Goal: Information Seeking & Learning: Learn about a topic

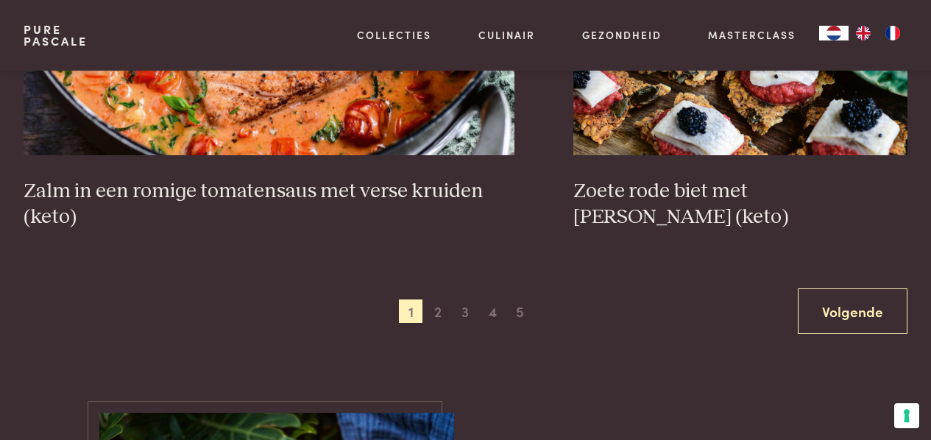
scroll to position [2686, 0]
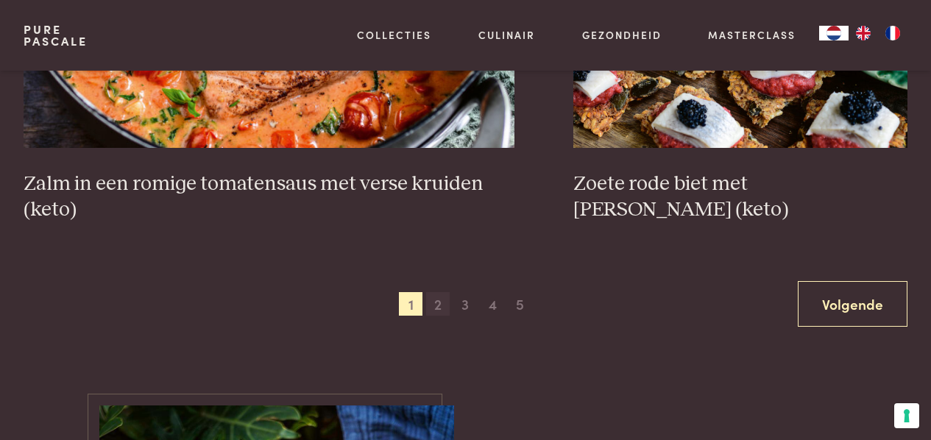
click at [436, 308] on span "2" at bounding box center [438, 304] width 24 height 24
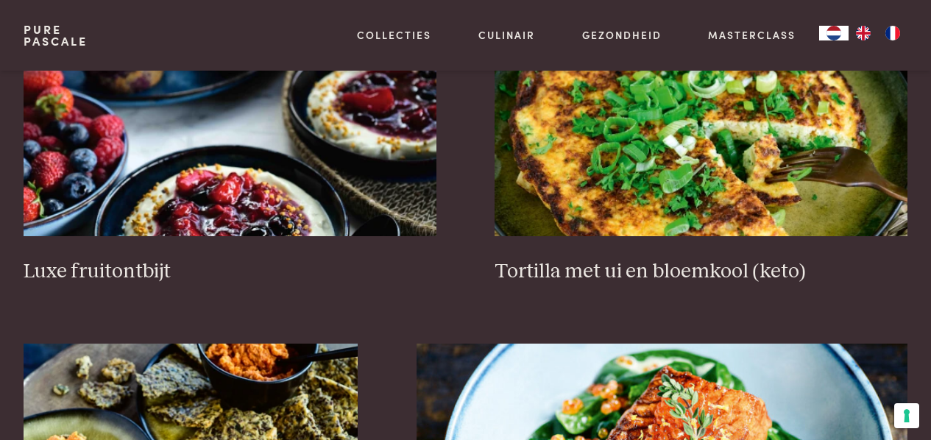
scroll to position [1820, 0]
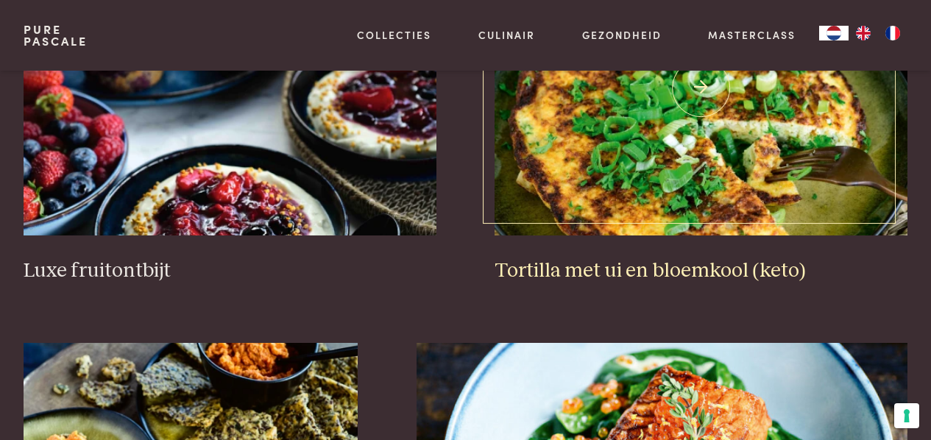
click at [593, 275] on h3 "Tortilla met ui en bloemkool (keto)" at bounding box center [700, 271] width 413 height 26
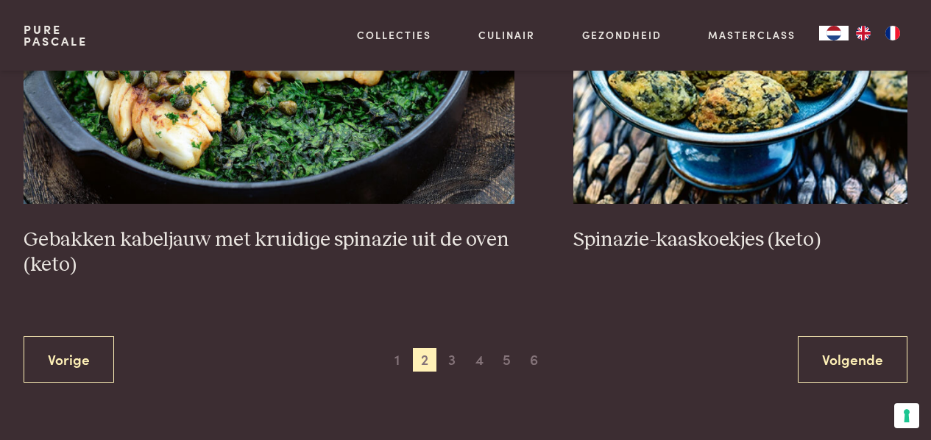
scroll to position [2659, 0]
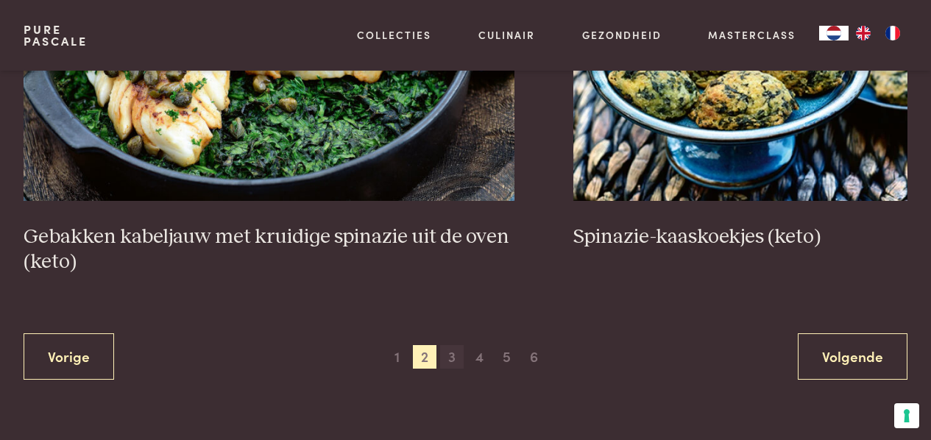
click at [452, 364] on span "3" at bounding box center [452, 357] width 24 height 24
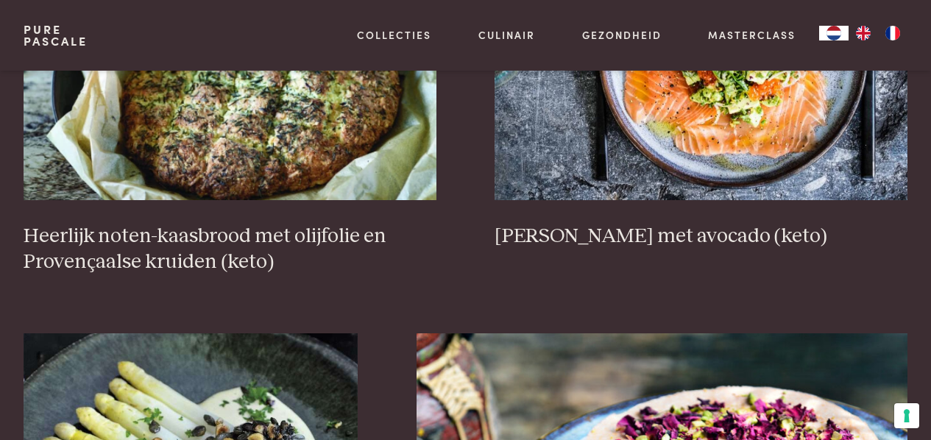
scroll to position [600, 0]
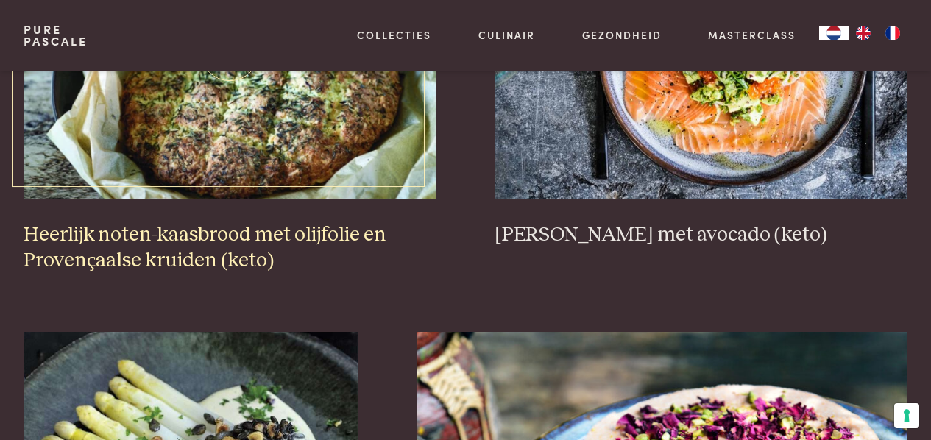
click at [164, 235] on h3 "Heerlijk noten-kaasbrood met olijfolie en Provençaalse kruiden (keto)" at bounding box center [230, 247] width 413 height 51
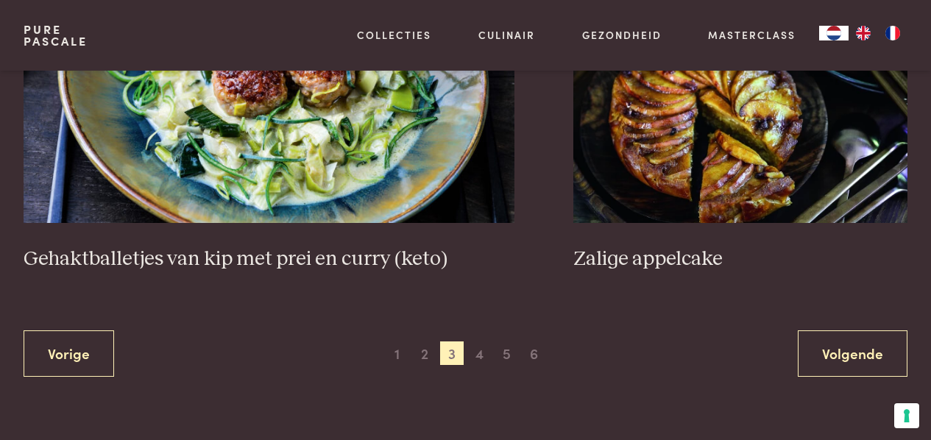
scroll to position [2754, 0]
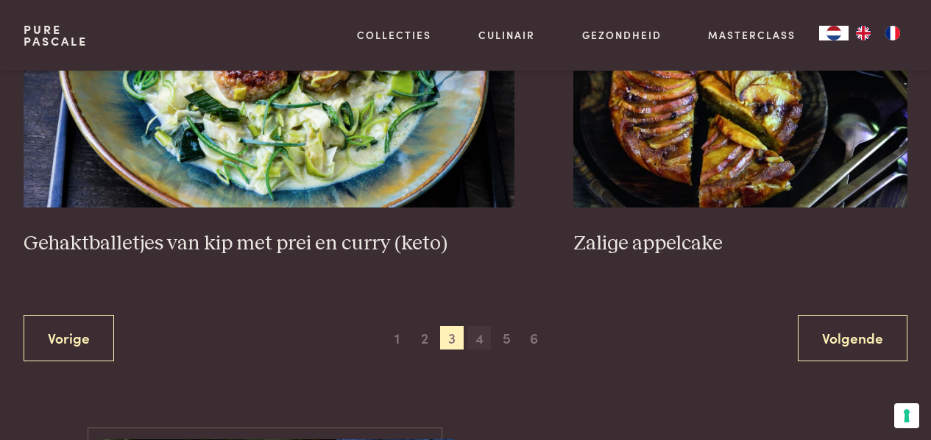
click at [478, 326] on span "4" at bounding box center [479, 338] width 24 height 24
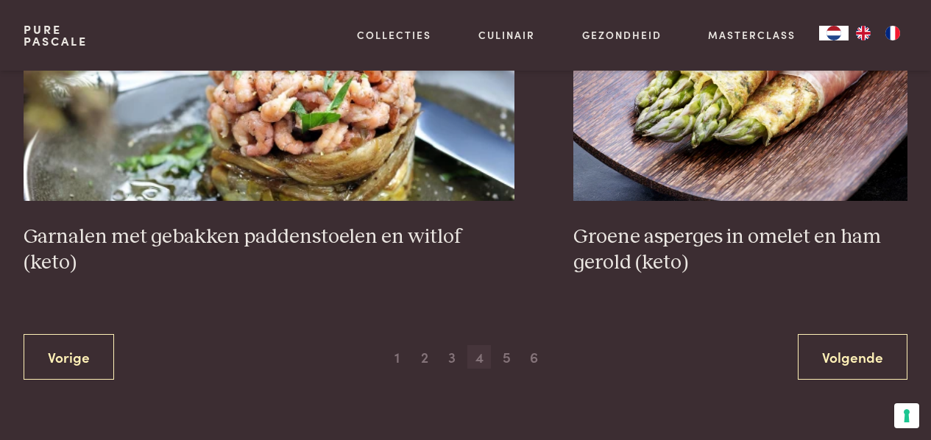
scroll to position [2634, 0]
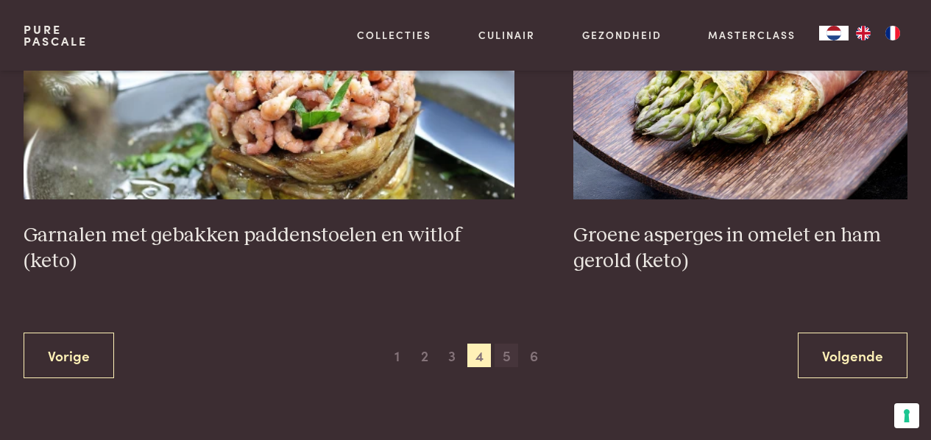
click at [507, 362] on span "5" at bounding box center [506, 356] width 24 height 24
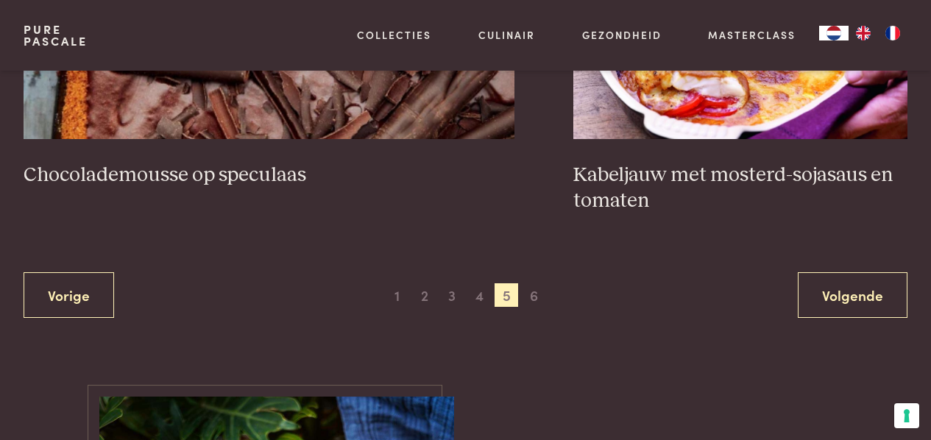
scroll to position [2747, 0]
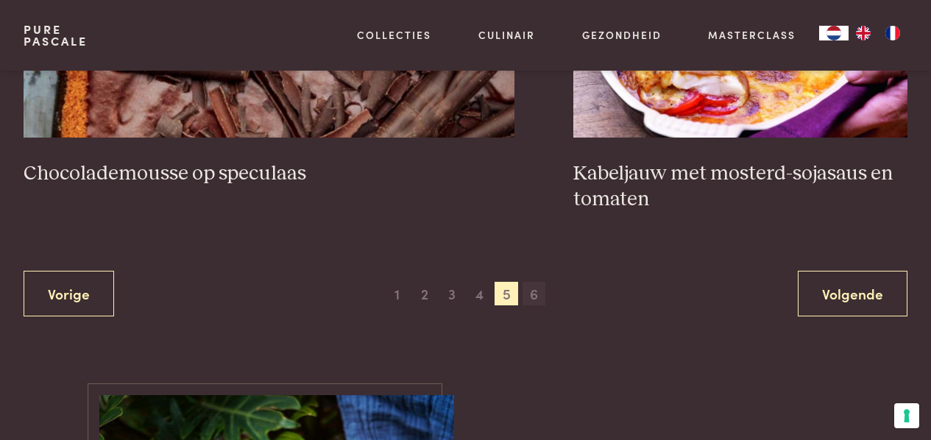
click at [538, 297] on span "6" at bounding box center [534, 294] width 24 height 24
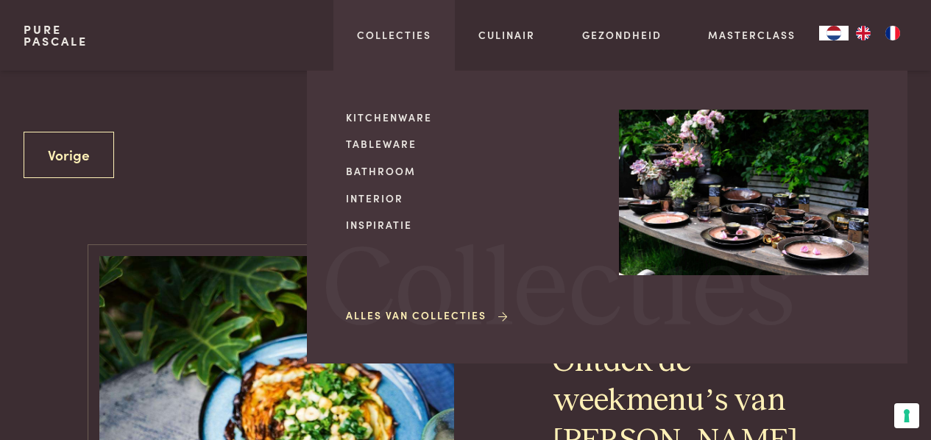
scroll to position [777, 0]
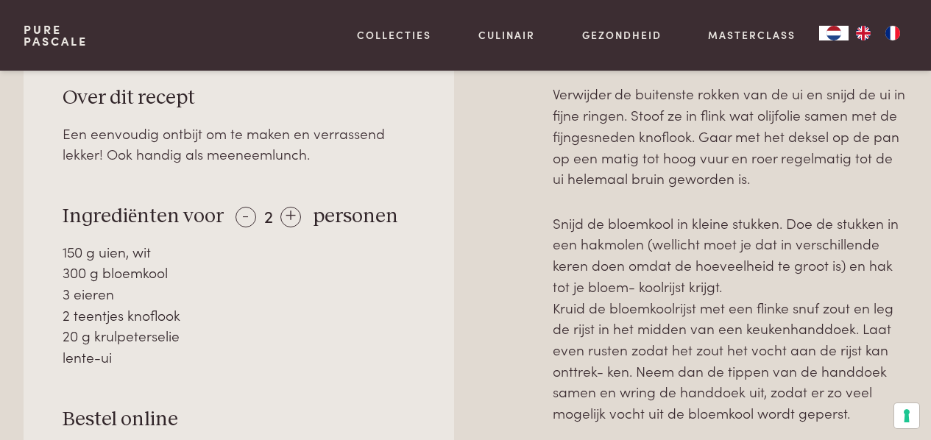
scroll to position [659, 0]
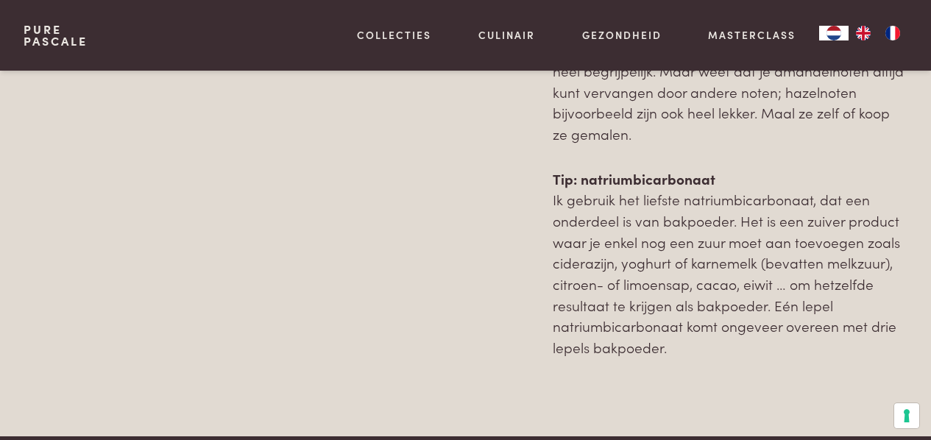
scroll to position [1394, 0]
